Goal: Find specific page/section: Find specific page/section

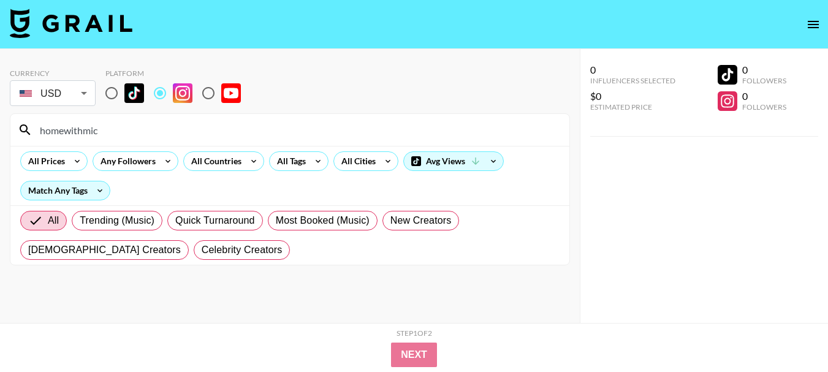
click at [376, 122] on input "homewithmic" at bounding box center [297, 130] width 530 height 20
click at [340, 121] on input "organizewithrosie" at bounding box center [297, 130] width 530 height 20
click at [341, 124] on input "organizewithrosie" at bounding box center [297, 130] width 530 height 20
click at [341, 126] on input "organizewithrosie" at bounding box center [297, 130] width 530 height 20
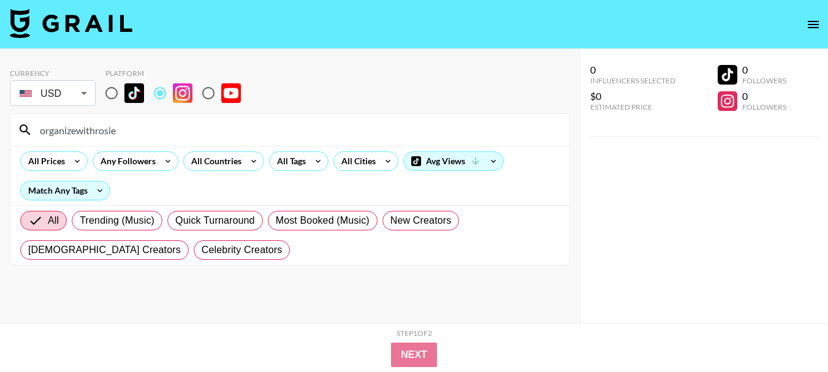
click at [341, 127] on input "organizewithrosie" at bounding box center [297, 130] width 530 height 20
paste input "[PERSON_NAME]"
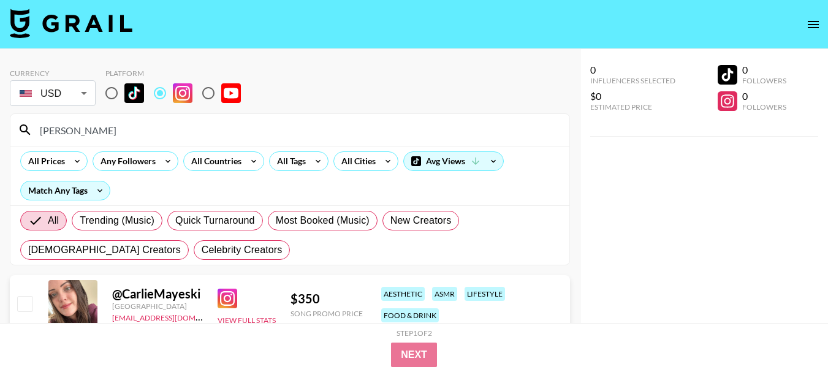
click at [343, 129] on input "[PERSON_NAME]" at bounding box center [297, 130] width 530 height 20
paste input "itsfefii7"
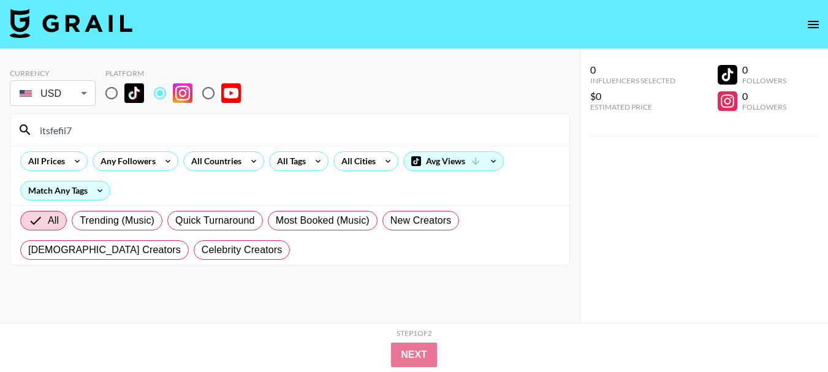
click at [346, 131] on input "itsfefii7" at bounding box center [297, 130] width 530 height 20
paste input "johnandchelsea"
click at [328, 137] on input "johnandchelsea" at bounding box center [297, 130] width 530 height 20
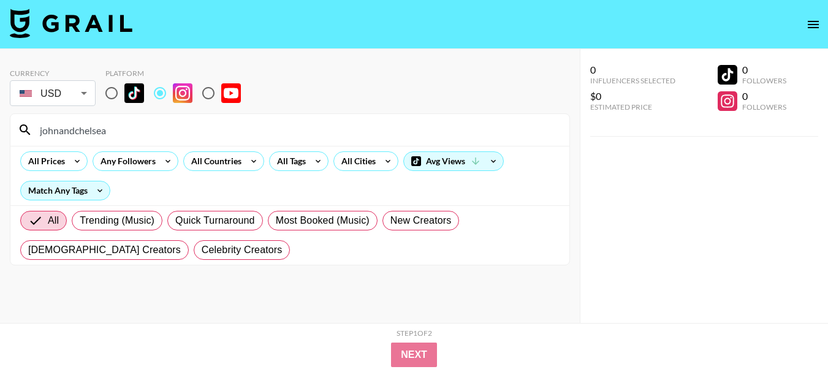
paste input "annasbeautyworld_"
click at [506, 128] on input "annasbeautyworld_" at bounding box center [297, 130] width 530 height 20
paste input "eleonoraue"
click at [426, 123] on input "eleonoraue" at bounding box center [297, 130] width 530 height 20
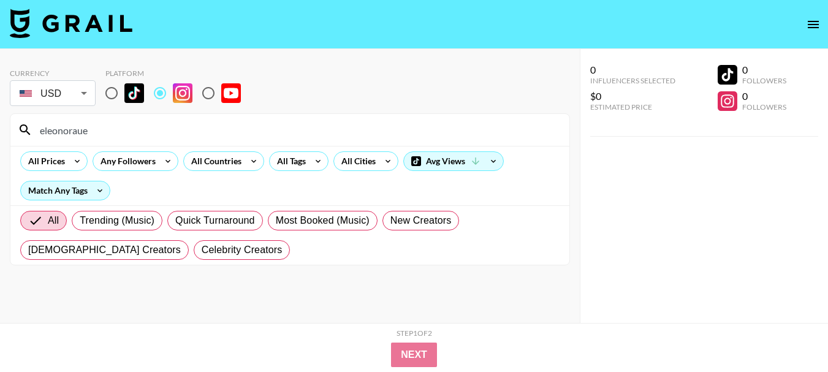
click at [426, 123] on input "eleonoraue" at bounding box center [297, 130] width 530 height 20
paste input "mikayla.[PERSON_NAME]"
click at [288, 123] on input "mikayla.[PERSON_NAME]" at bounding box center [297, 130] width 530 height 20
type input "m"
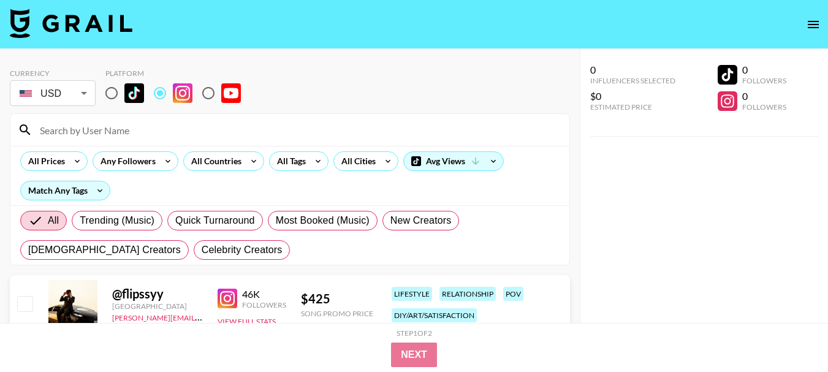
paste input "jessigoberr"
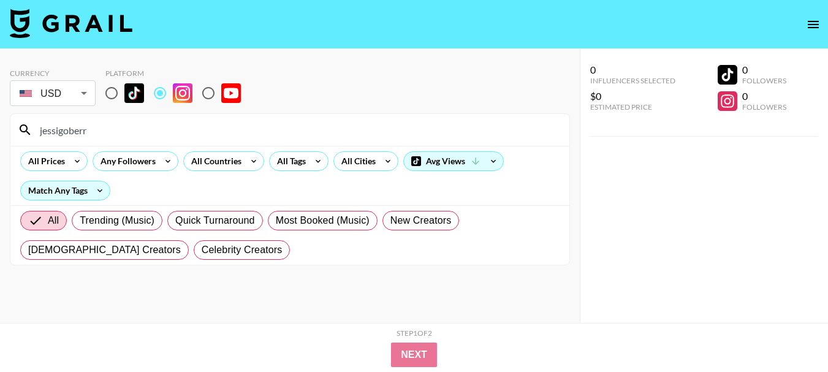
click at [213, 124] on input "jessigoberr" at bounding box center [297, 130] width 530 height 20
paste input "[PERSON_NAME]"
type input "[PERSON_NAME]"
